Goal: Leave review/rating: Share an evaluation or opinion about a product, service, or content

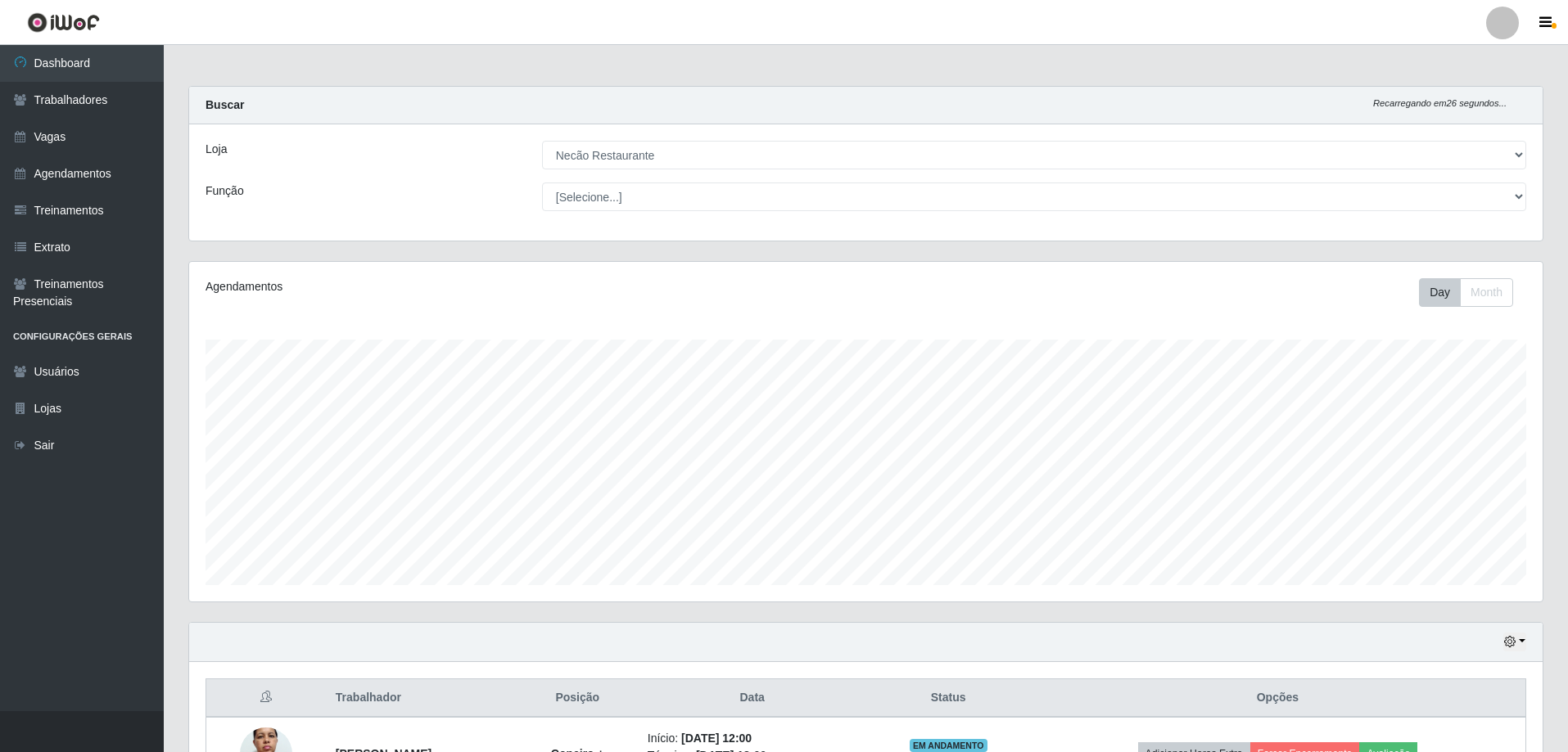
select select "334"
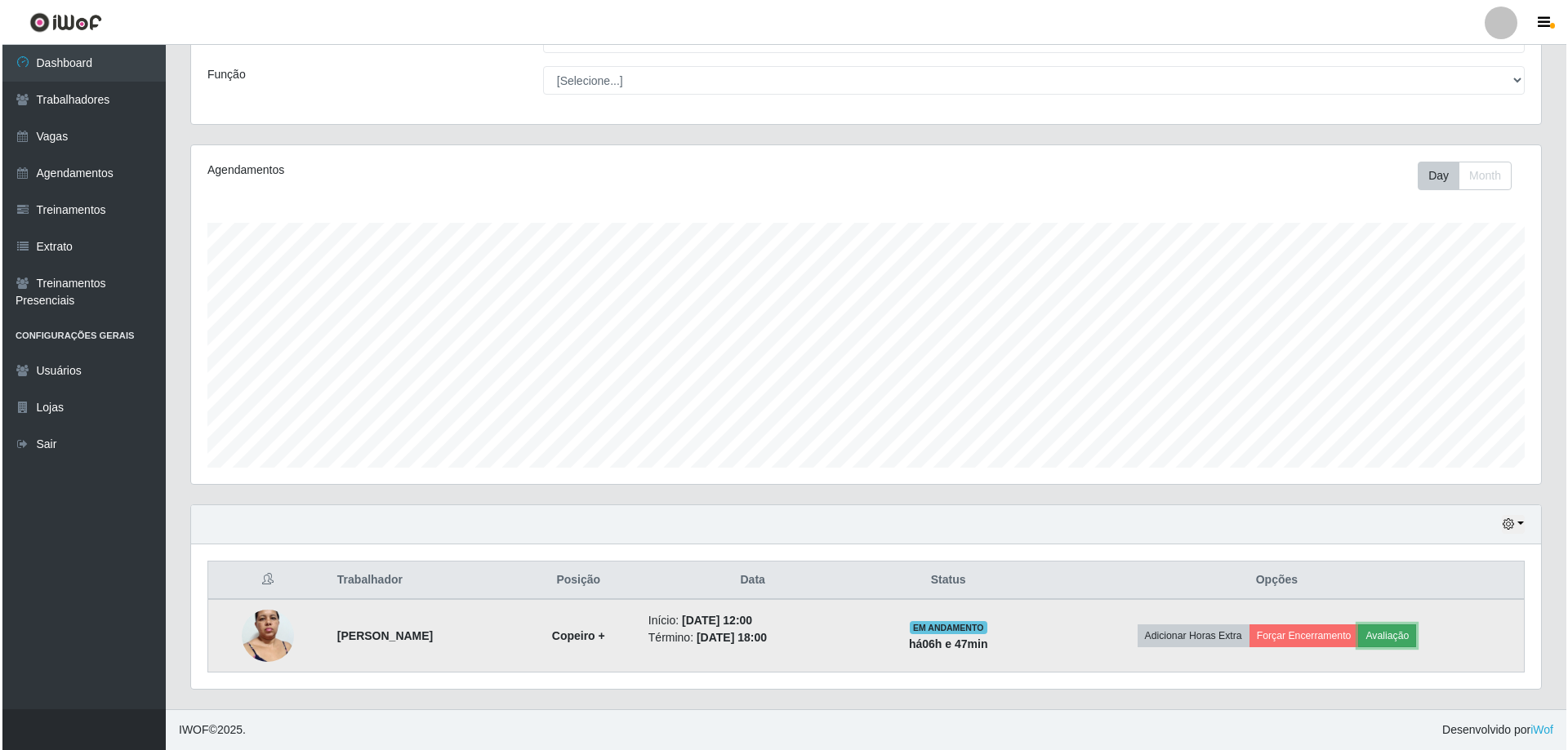
scroll to position [339, 1351]
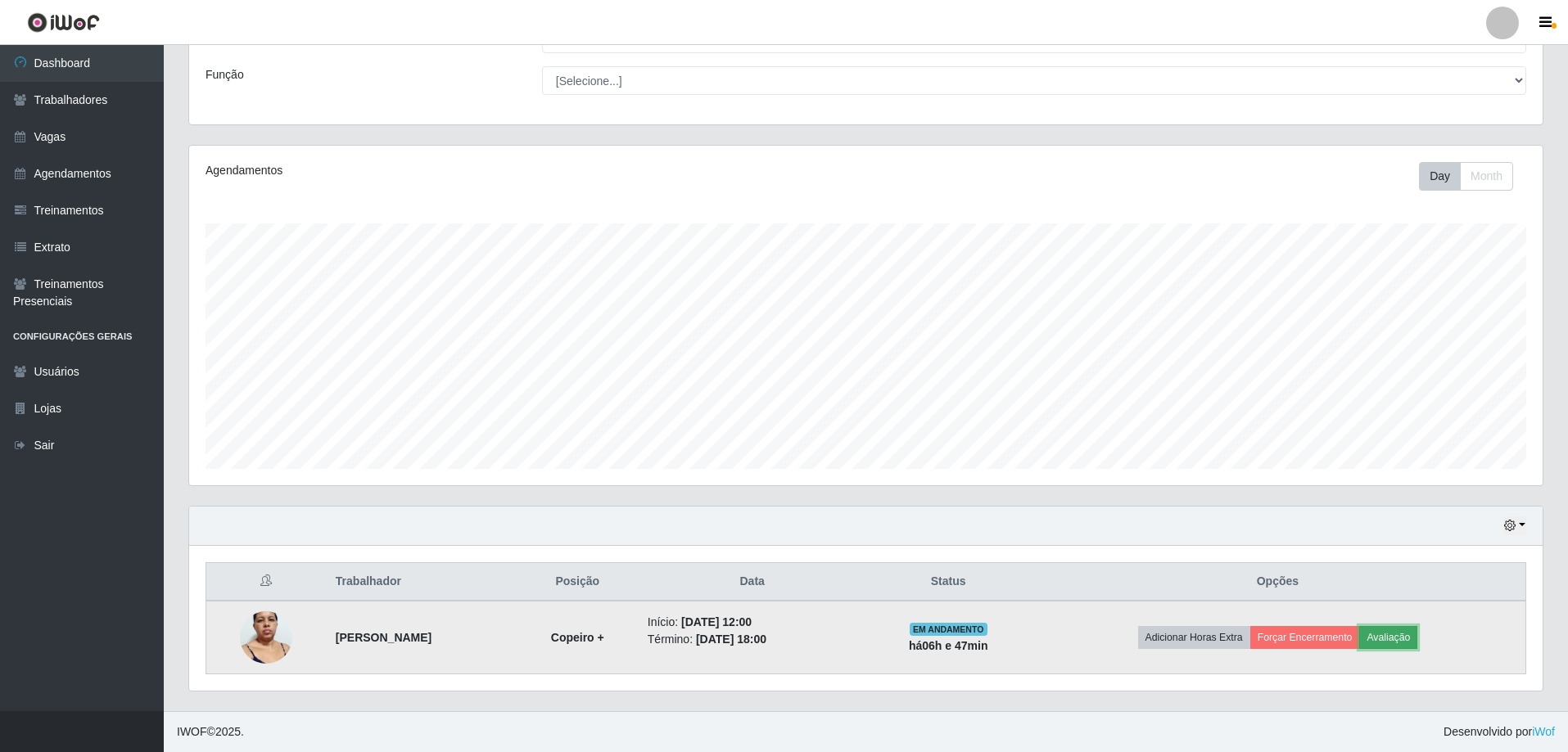
click at [1409, 636] on button "Avaliação" at bounding box center [1388, 637] width 58 height 23
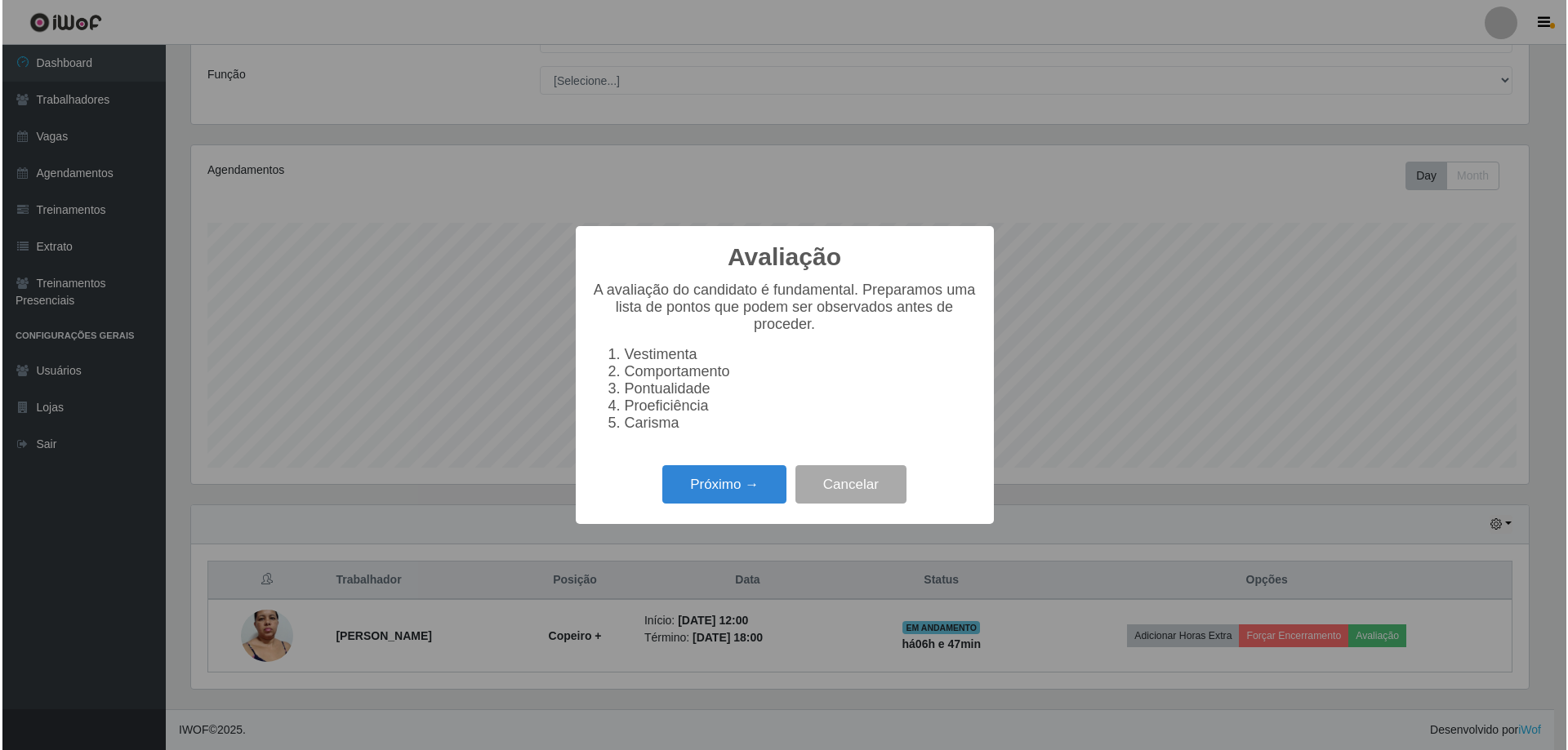
scroll to position [339, 1342]
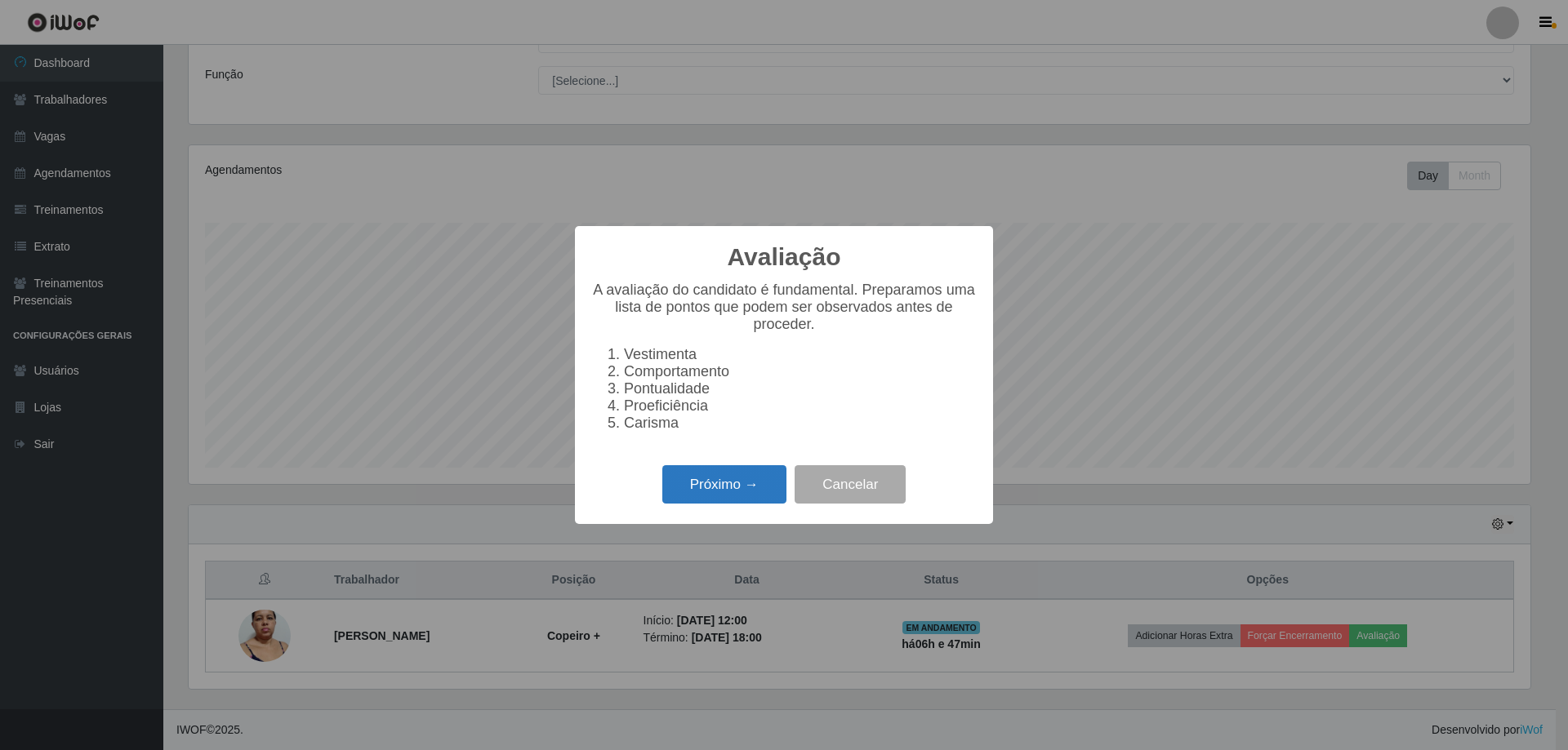
click at [773, 501] on button "Próximo →" at bounding box center [724, 484] width 124 height 38
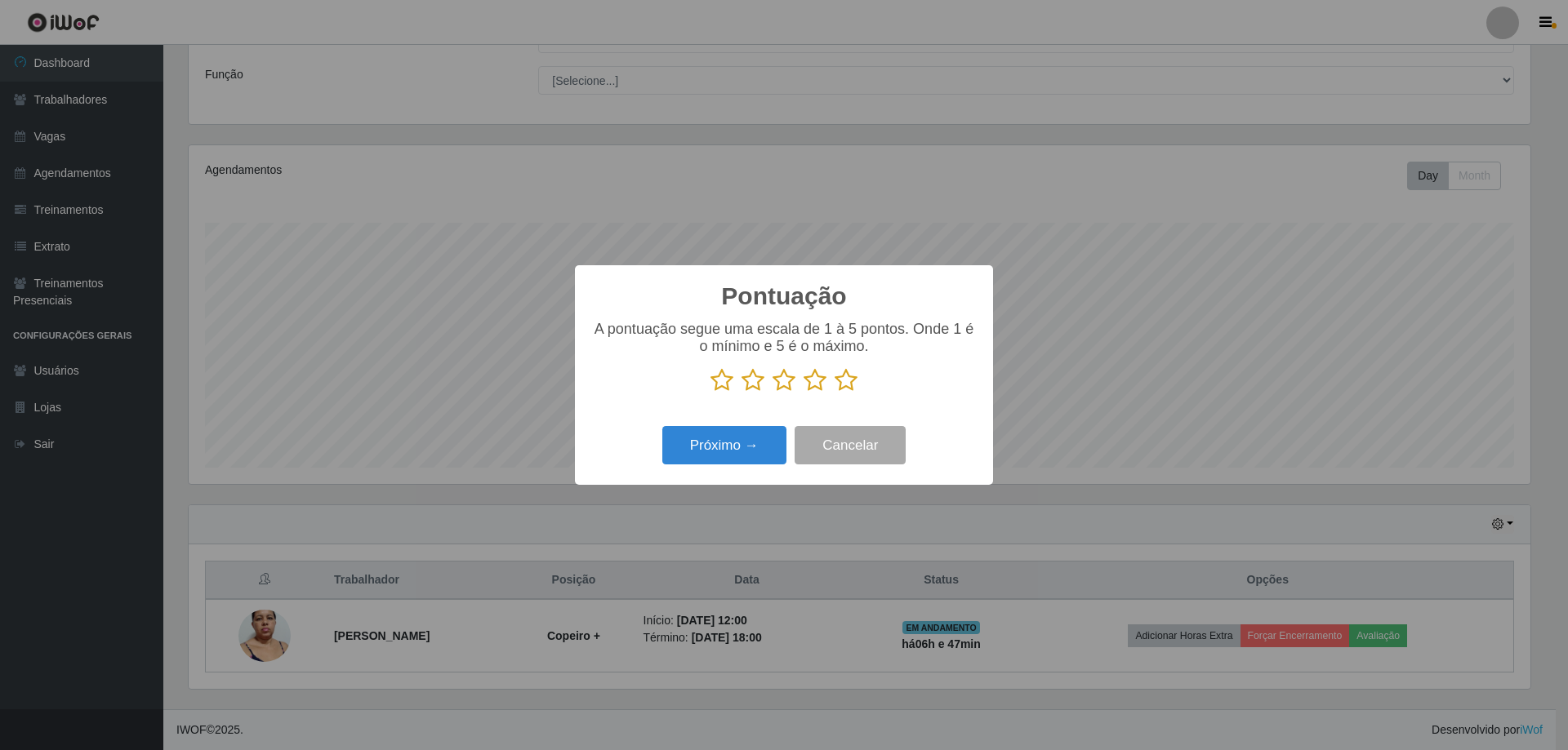
scroll to position [816011, 815515]
click at [852, 381] on icon at bounding box center [846, 380] width 23 height 25
click at [835, 393] on input "radio" at bounding box center [835, 393] width 0 height 0
click at [777, 443] on button "Próximo →" at bounding box center [724, 445] width 124 height 38
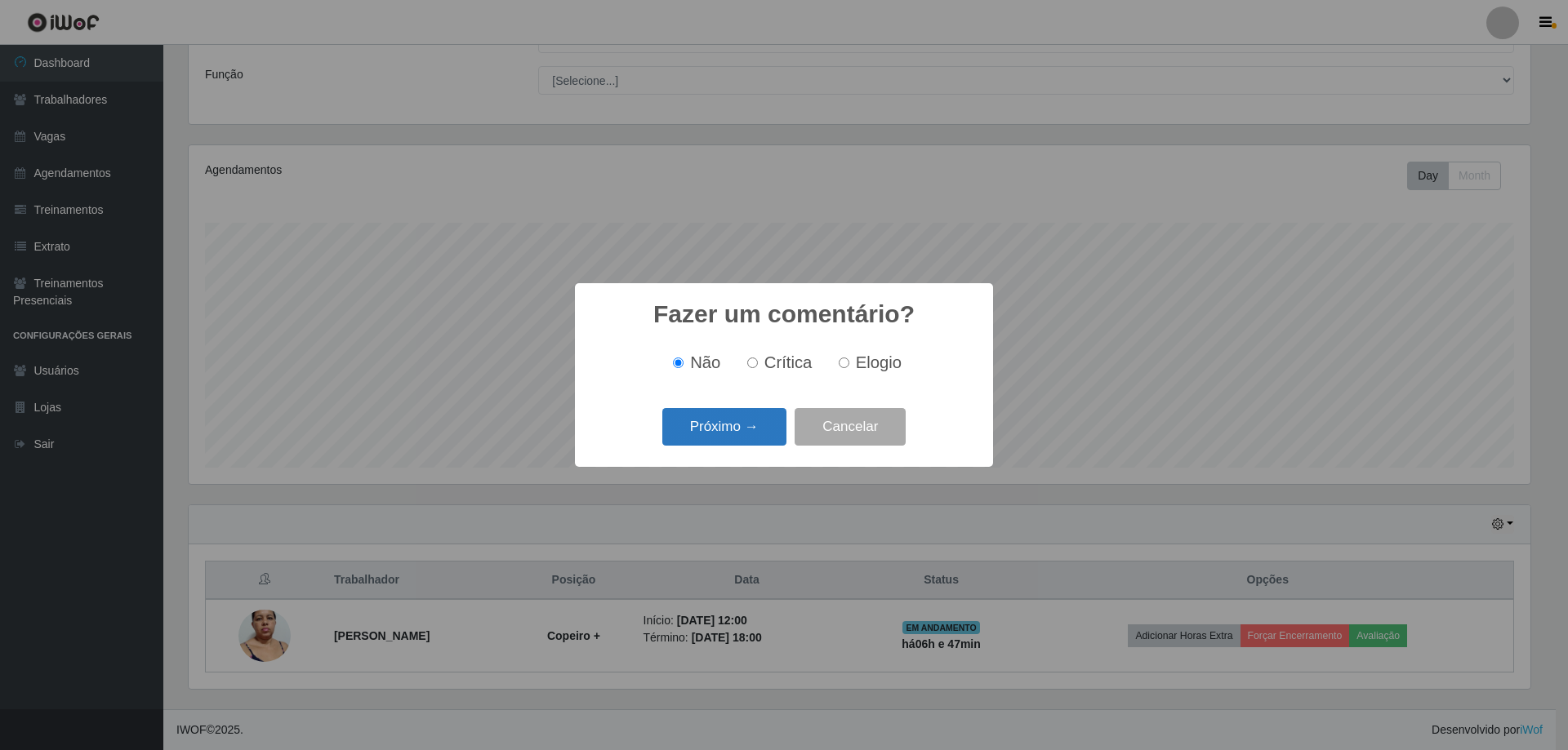
click at [773, 429] on button "Próximo →" at bounding box center [724, 427] width 124 height 38
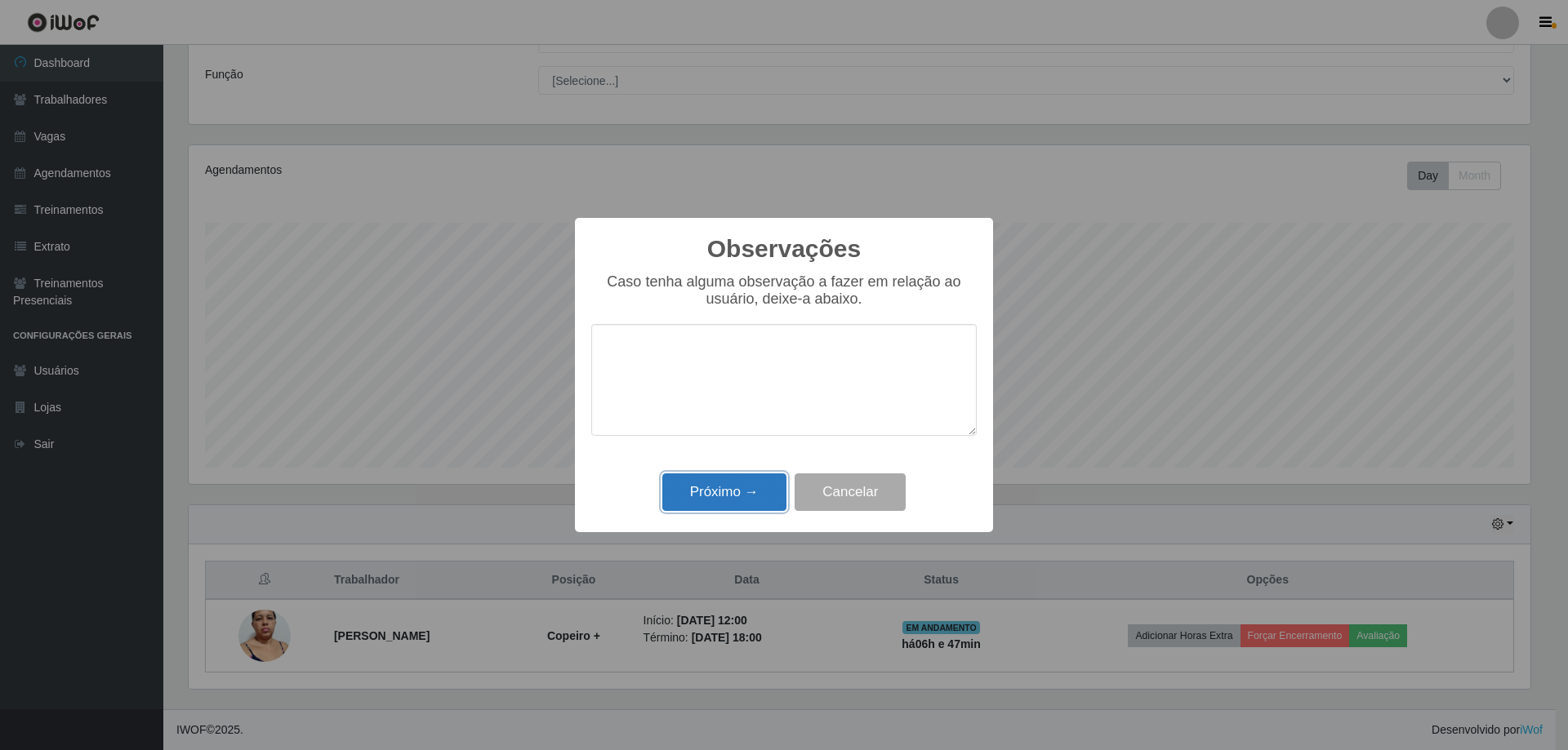
click at [764, 490] on button "Próximo →" at bounding box center [724, 492] width 124 height 38
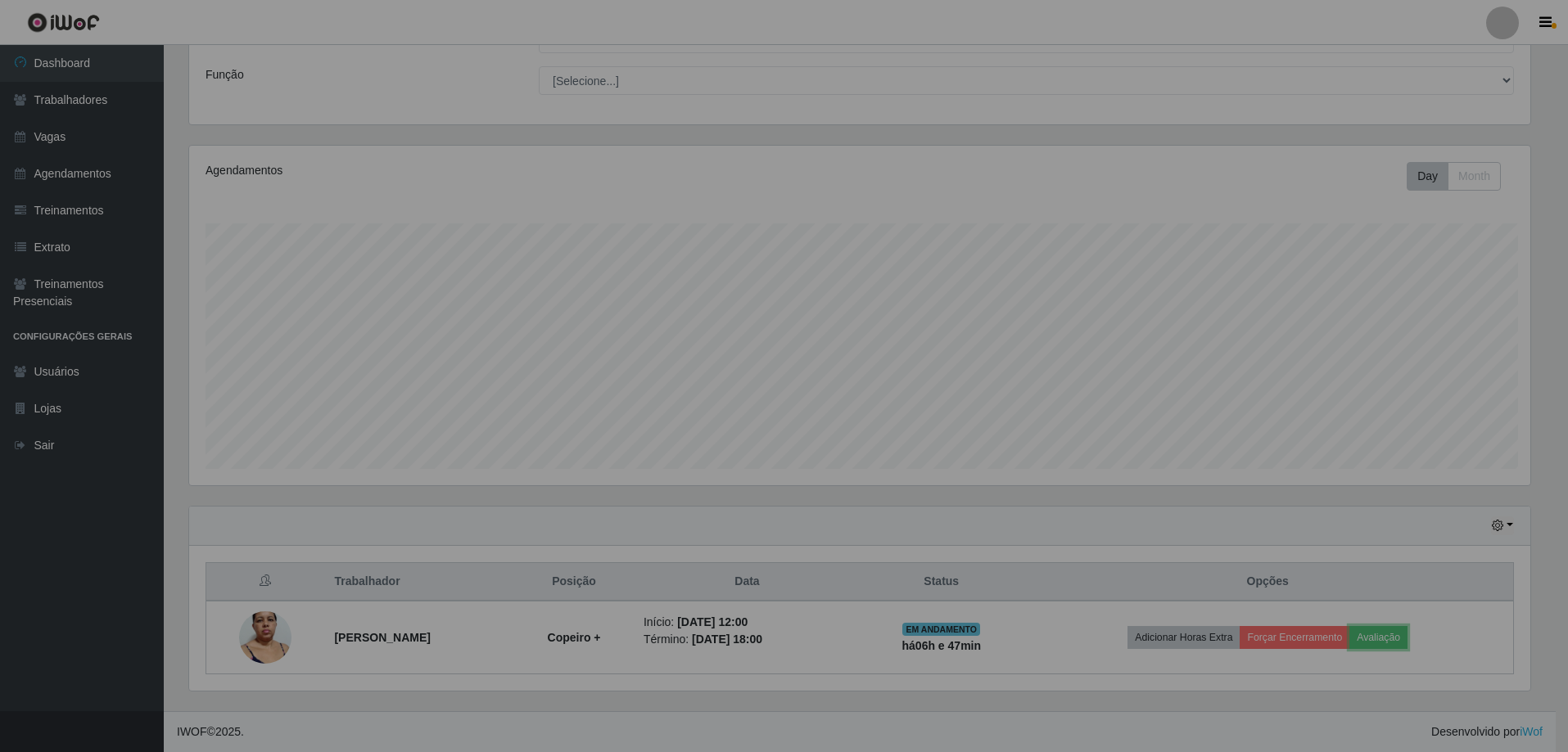
scroll to position [339, 1354]
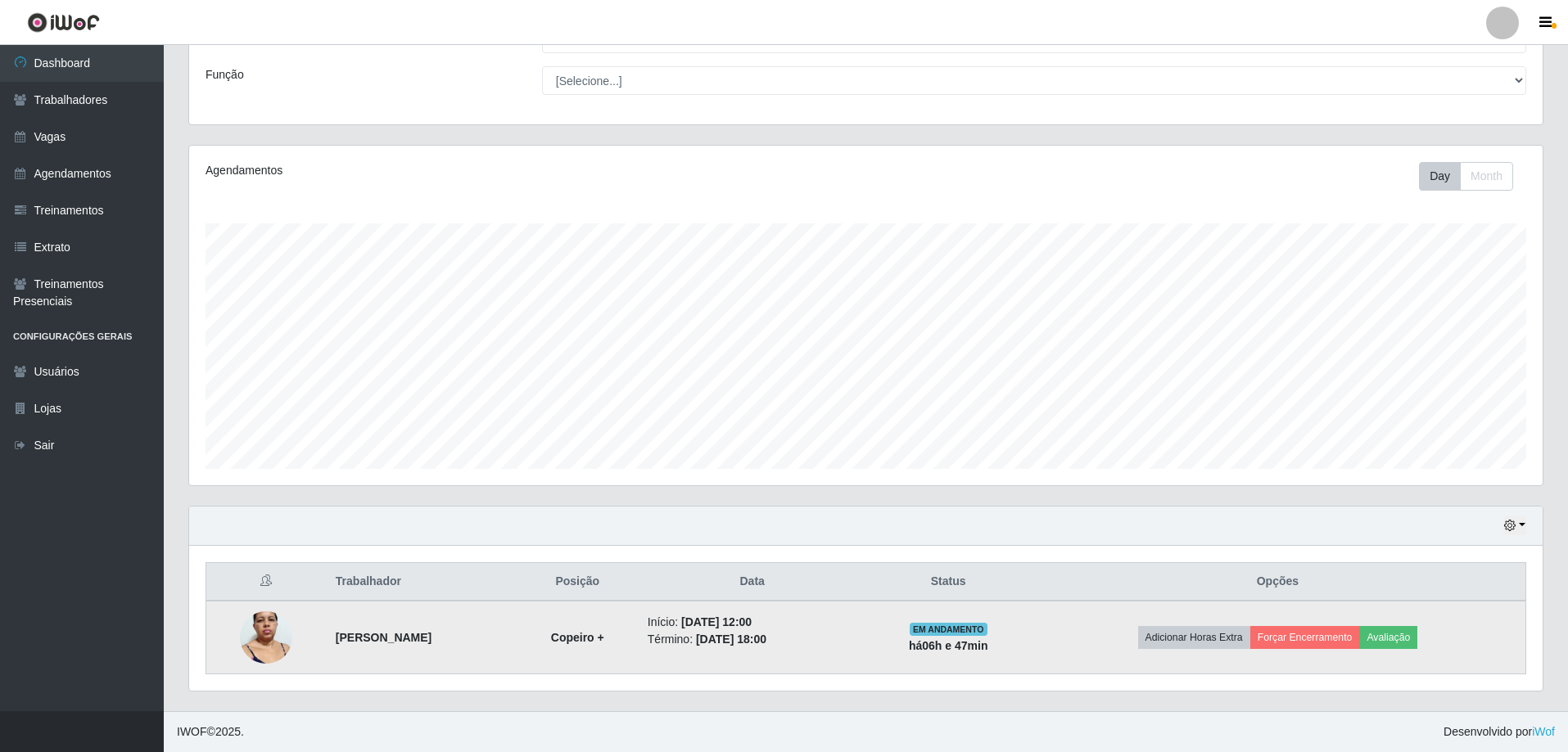
click at [1332, 651] on td "Adicionar Horas Extra Forçar Encerramento Avaliação" at bounding box center [1277, 637] width 496 height 74
click at [1331, 645] on button "Forçar Encerramento" at bounding box center [1304, 637] width 110 height 23
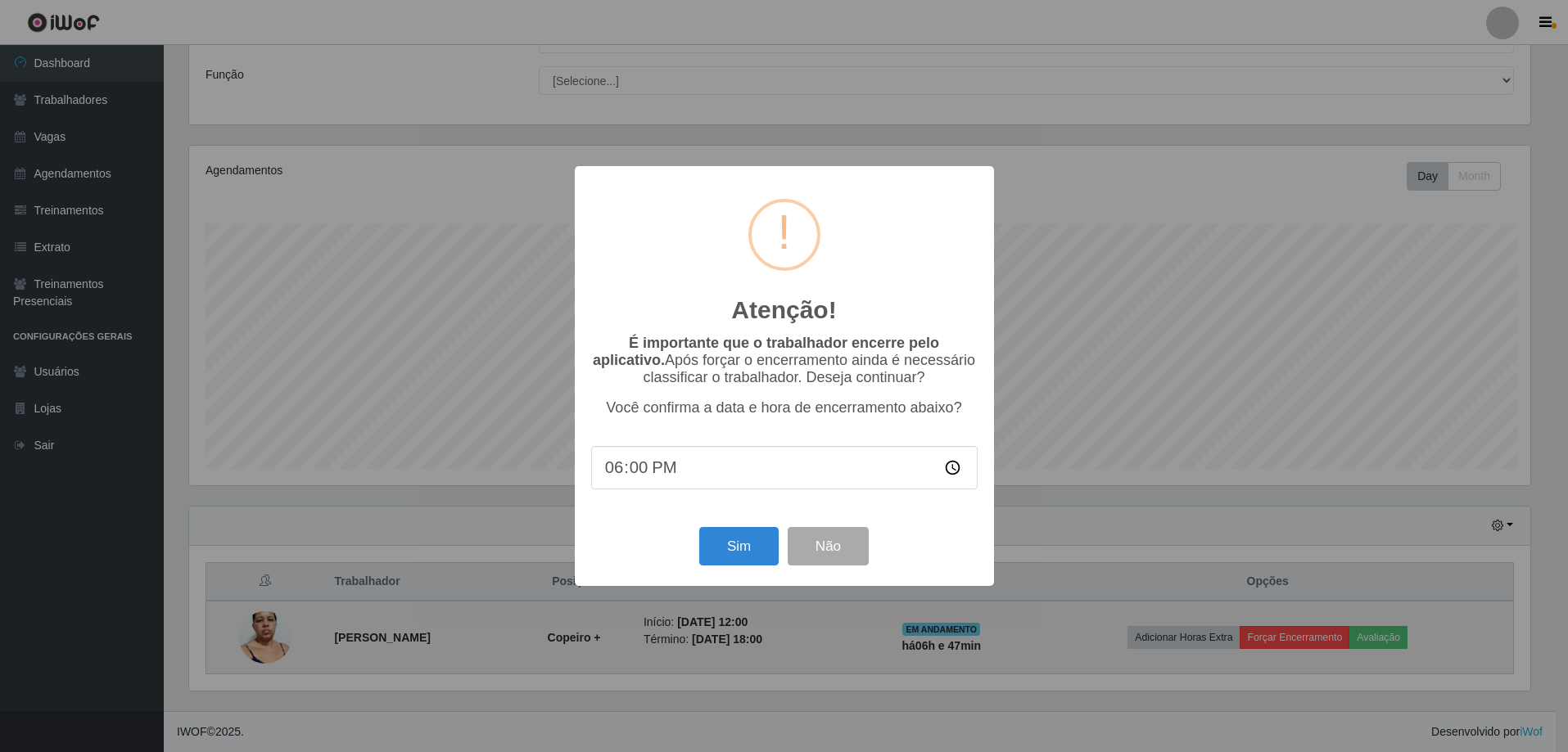
scroll to position [339, 1345]
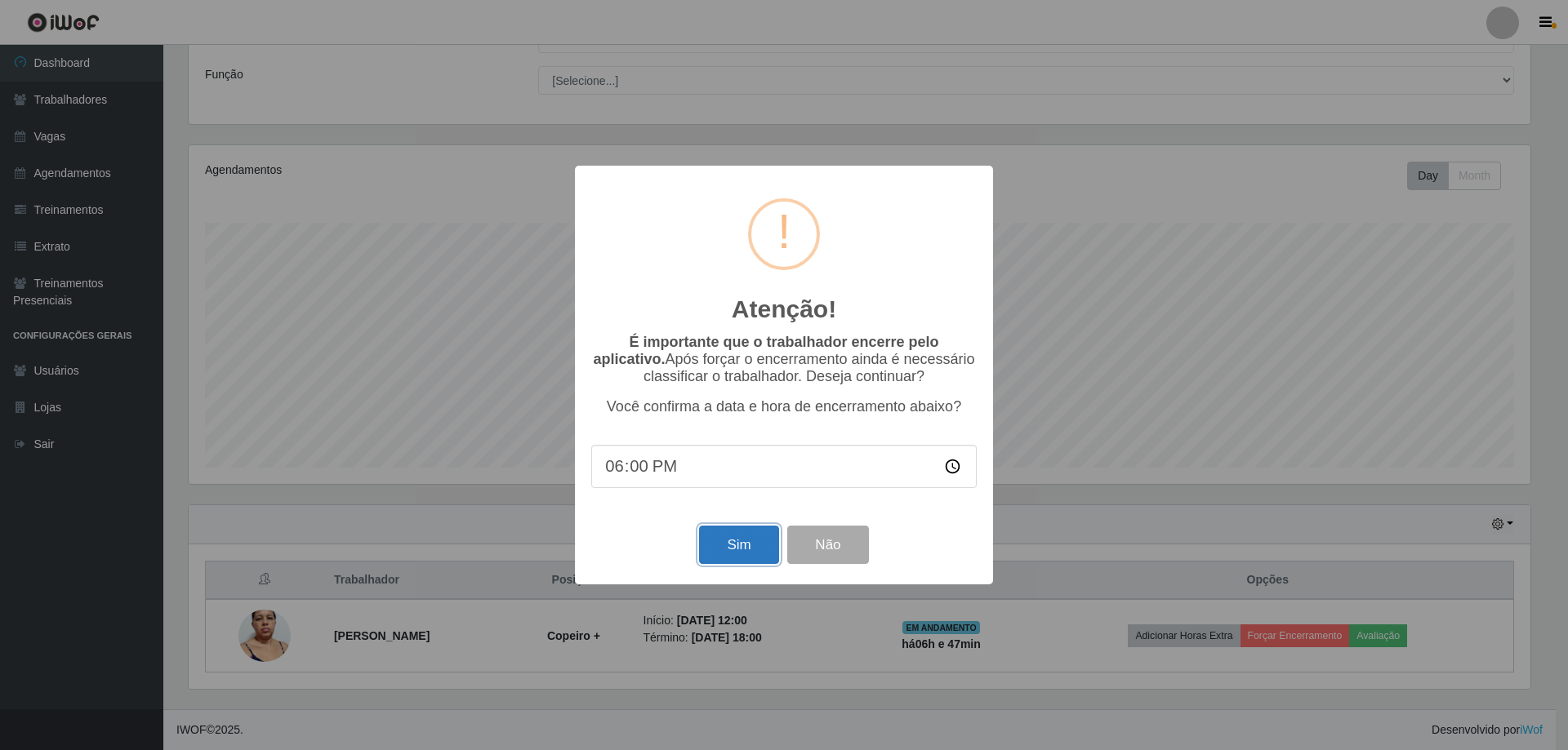
click at [739, 562] on button "Sim" at bounding box center [739, 545] width 79 height 38
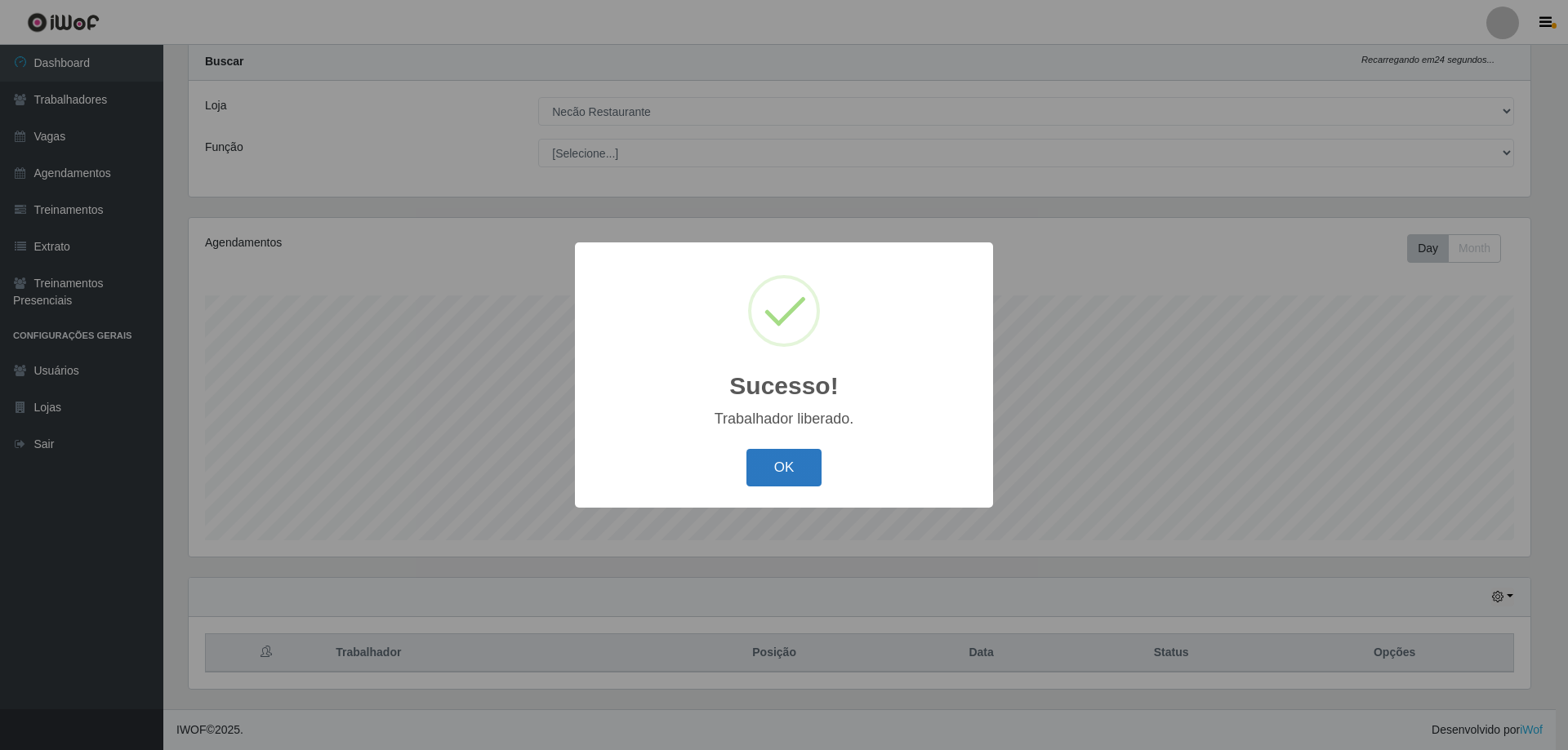
click at [799, 464] on button "OK" at bounding box center [784, 467] width 76 height 38
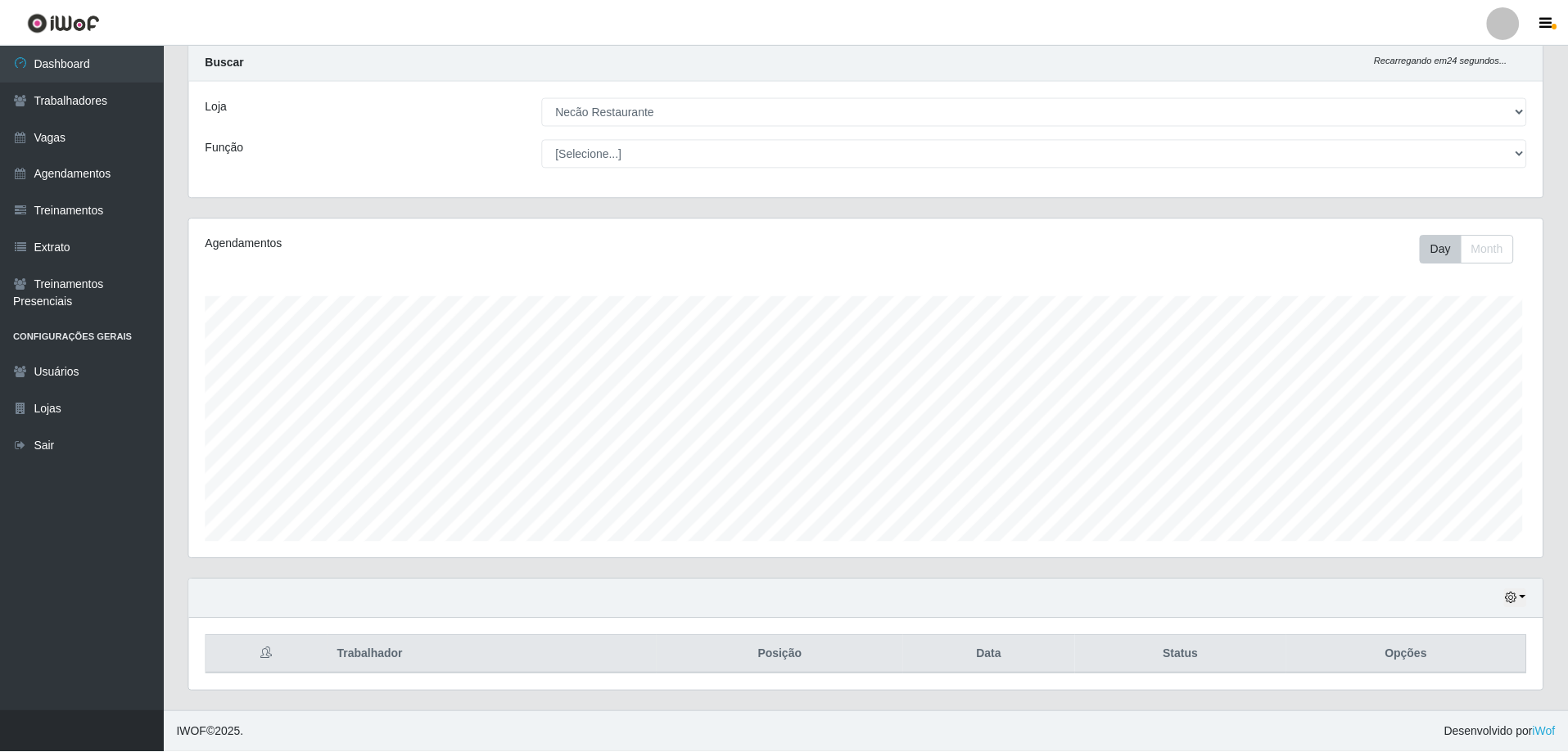
scroll to position [339, 1354]
